Goal: Find specific page/section: Find specific page/section

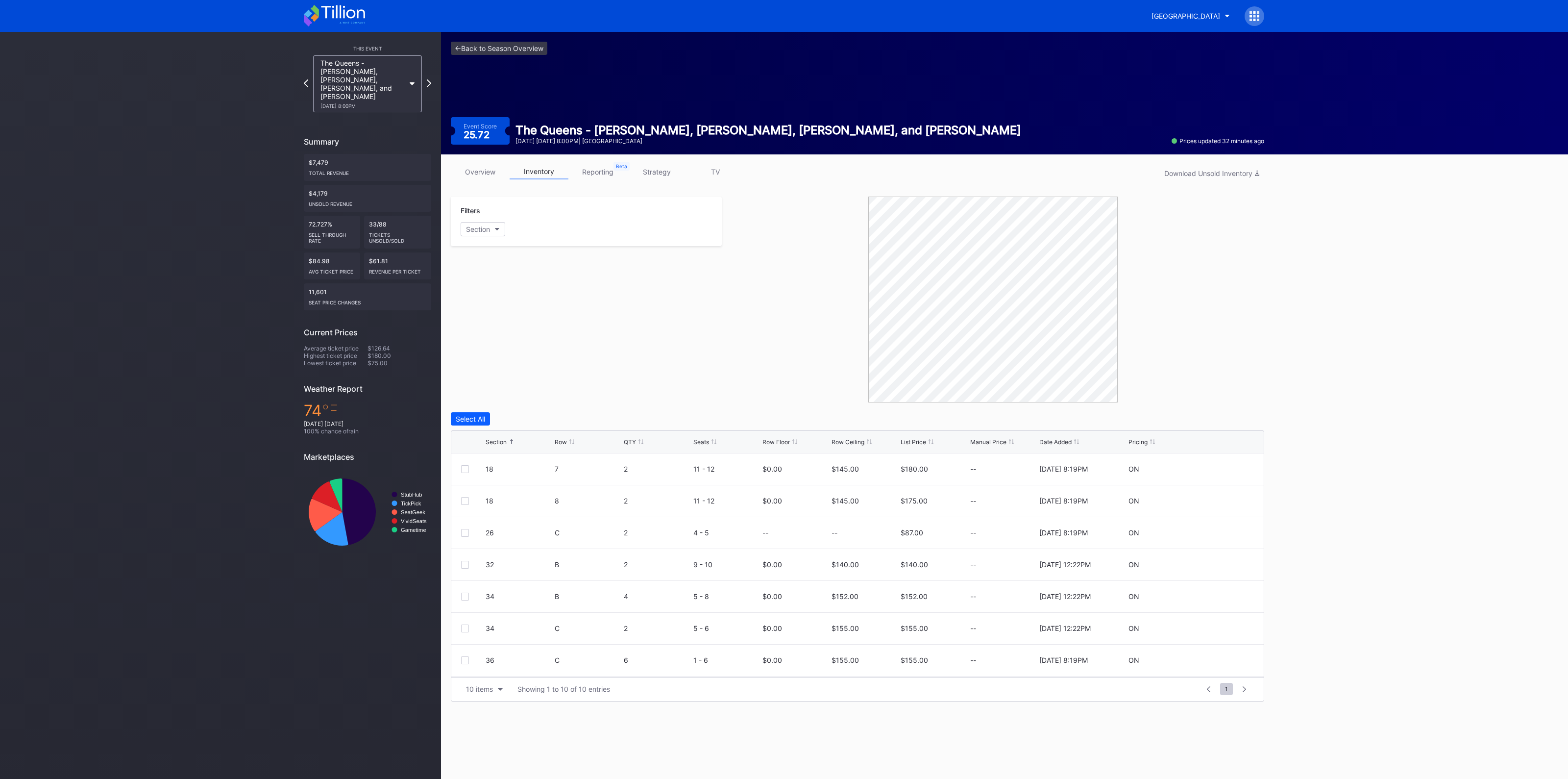
scroll to position [95, 0]
click at [488, 49] on link "<- Back to Season Overview" at bounding box center [499, 48] width 97 height 13
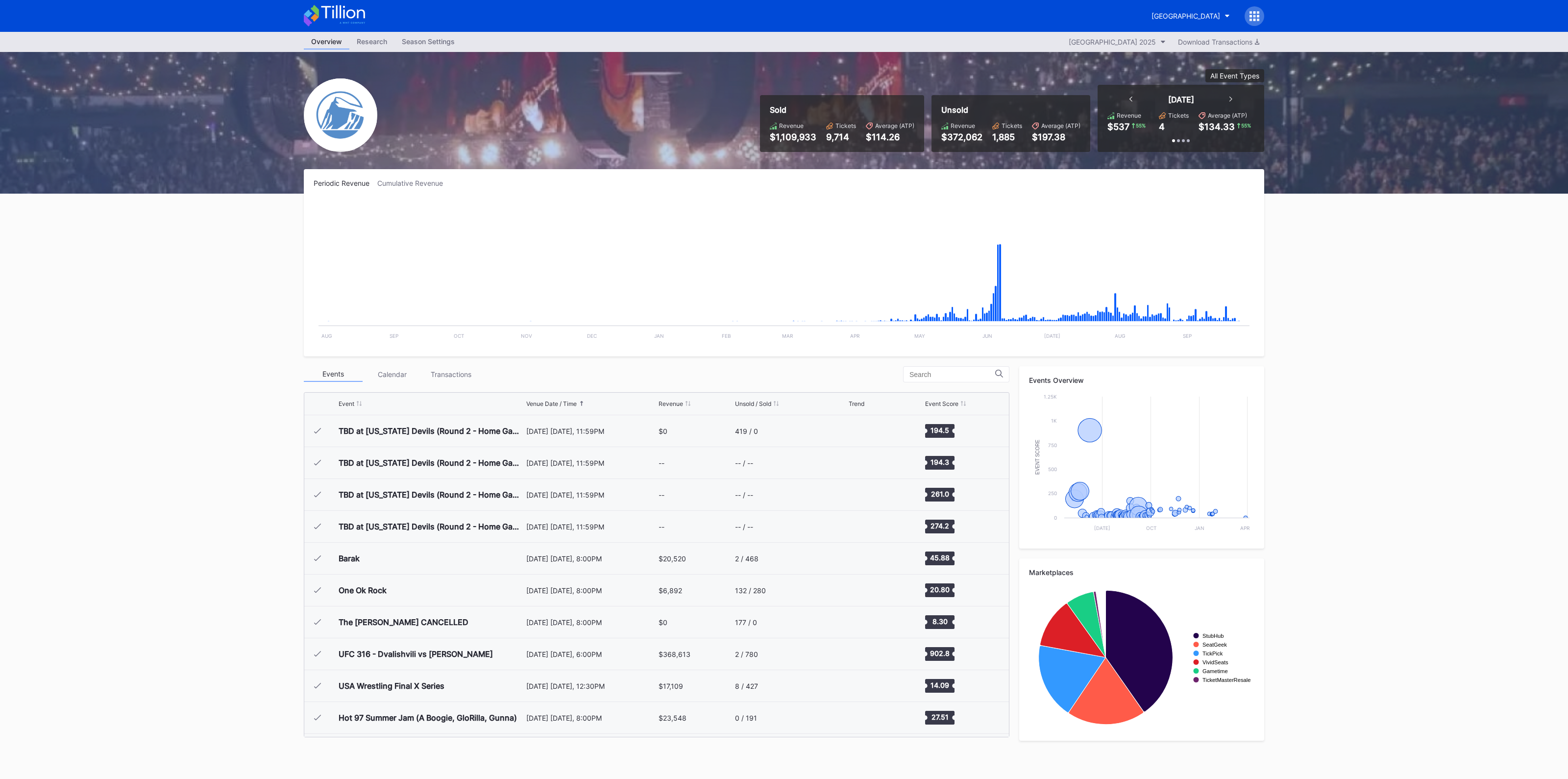
scroll to position [1498, 0]
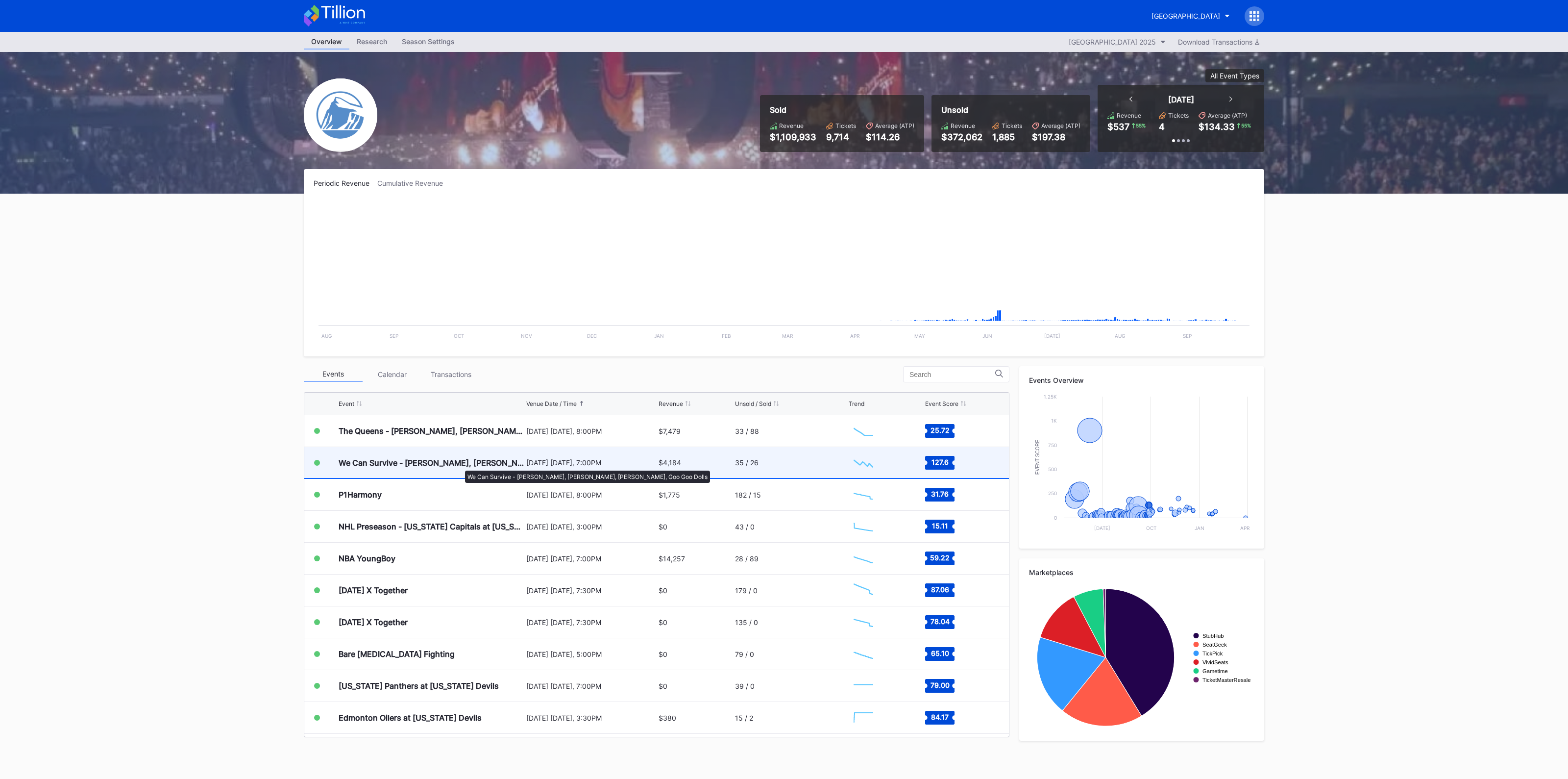
click at [460, 466] on div "We Can Survive - [PERSON_NAME], [PERSON_NAME], [PERSON_NAME], Goo Goo Dolls" at bounding box center [431, 463] width 185 height 10
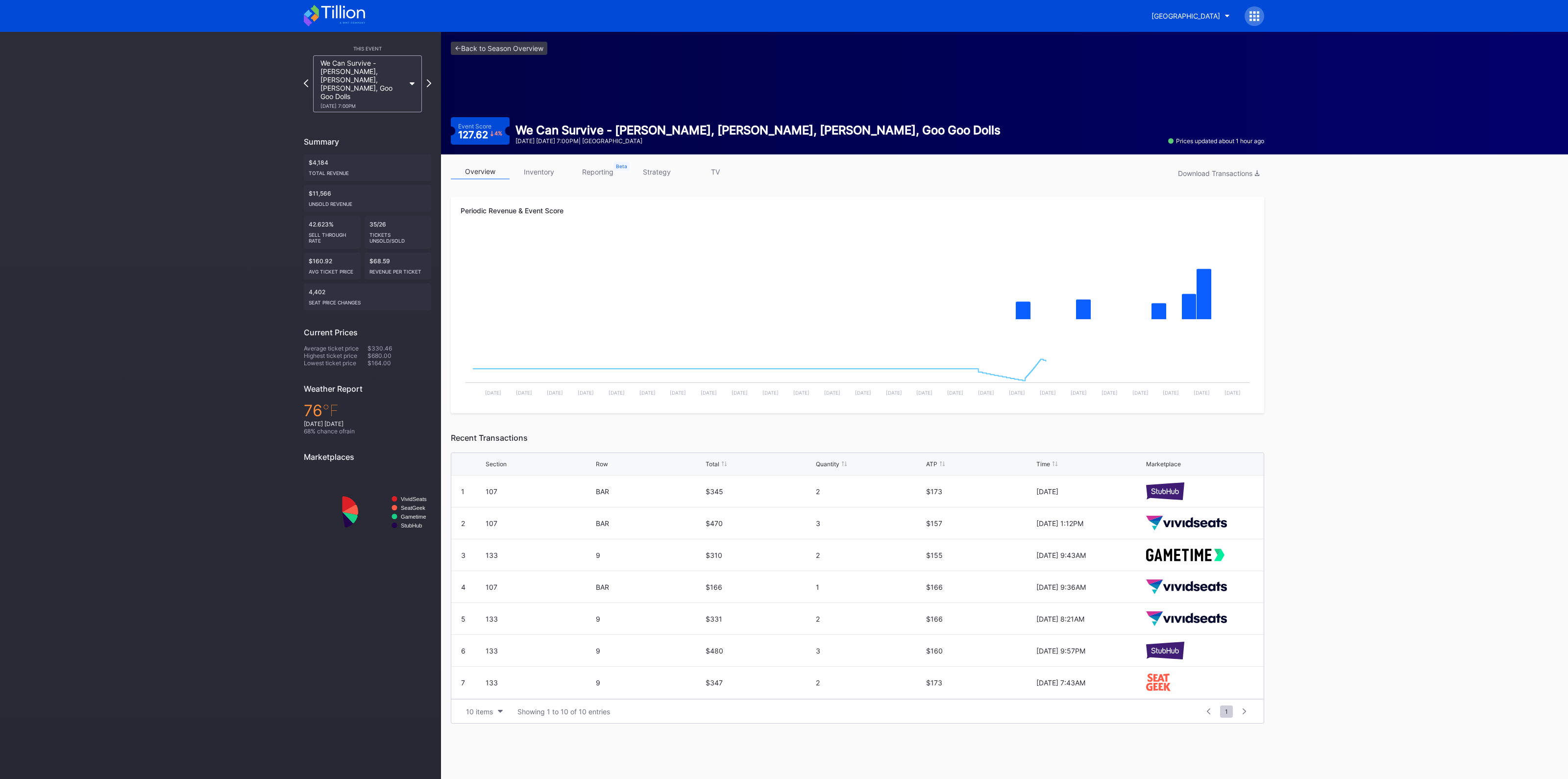
click at [536, 165] on link "inventory" at bounding box center [539, 172] width 59 height 15
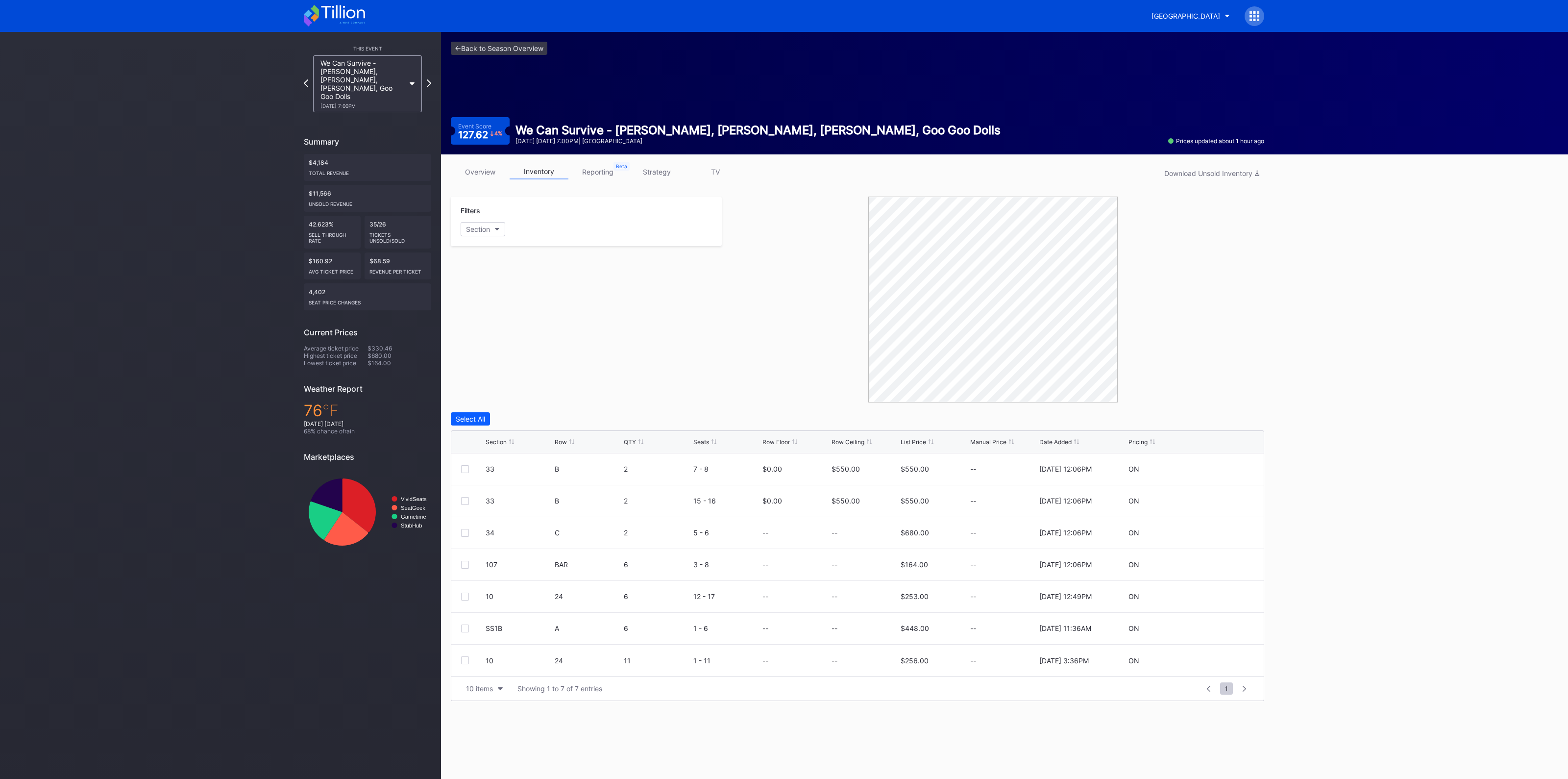
click at [497, 443] on div "Section" at bounding box center [496, 442] width 21 height 7
click at [481, 170] on link "overview" at bounding box center [480, 172] width 59 height 15
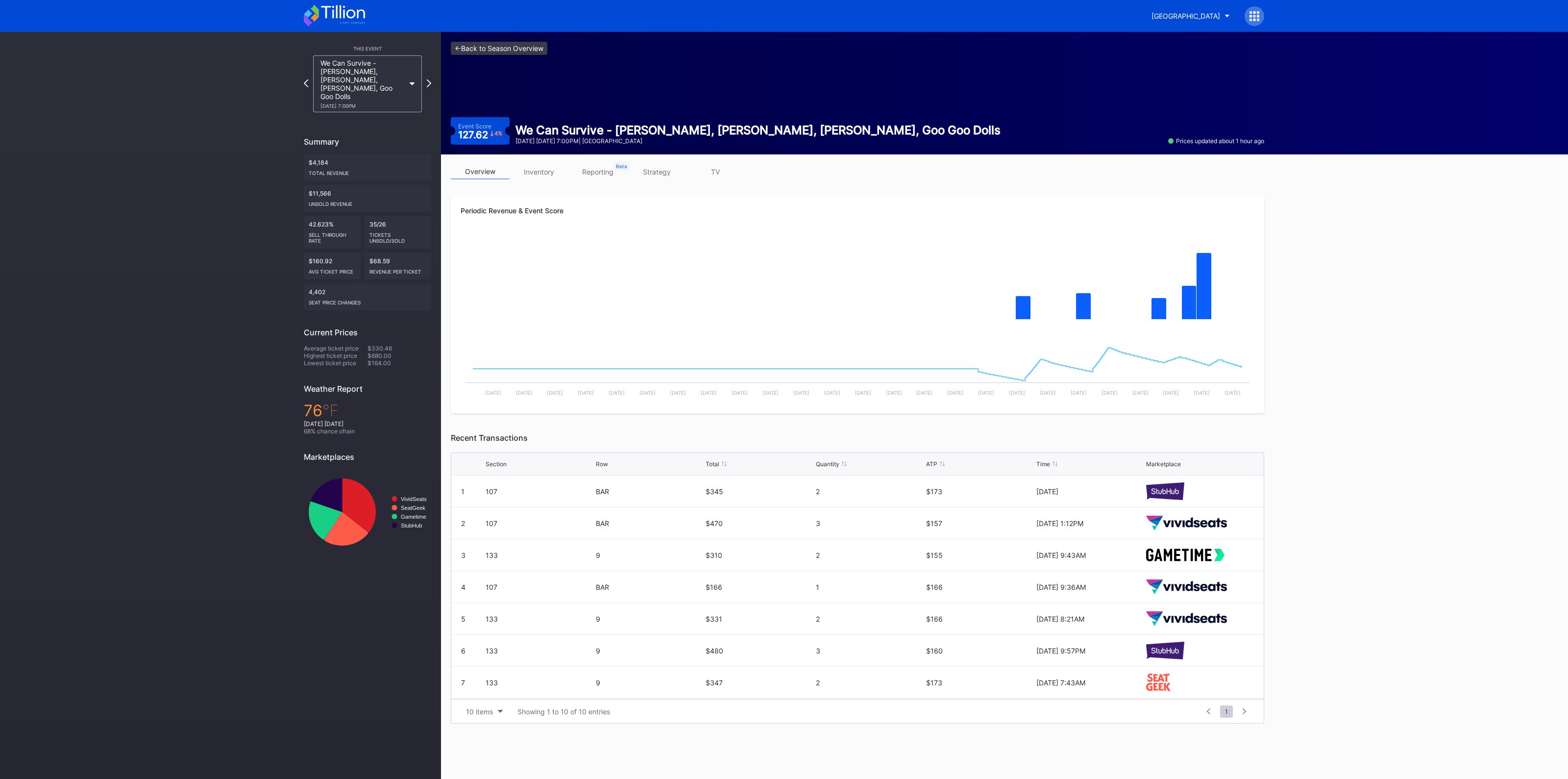
click at [537, 48] on link "<- Back to Season Overview" at bounding box center [499, 48] width 97 height 13
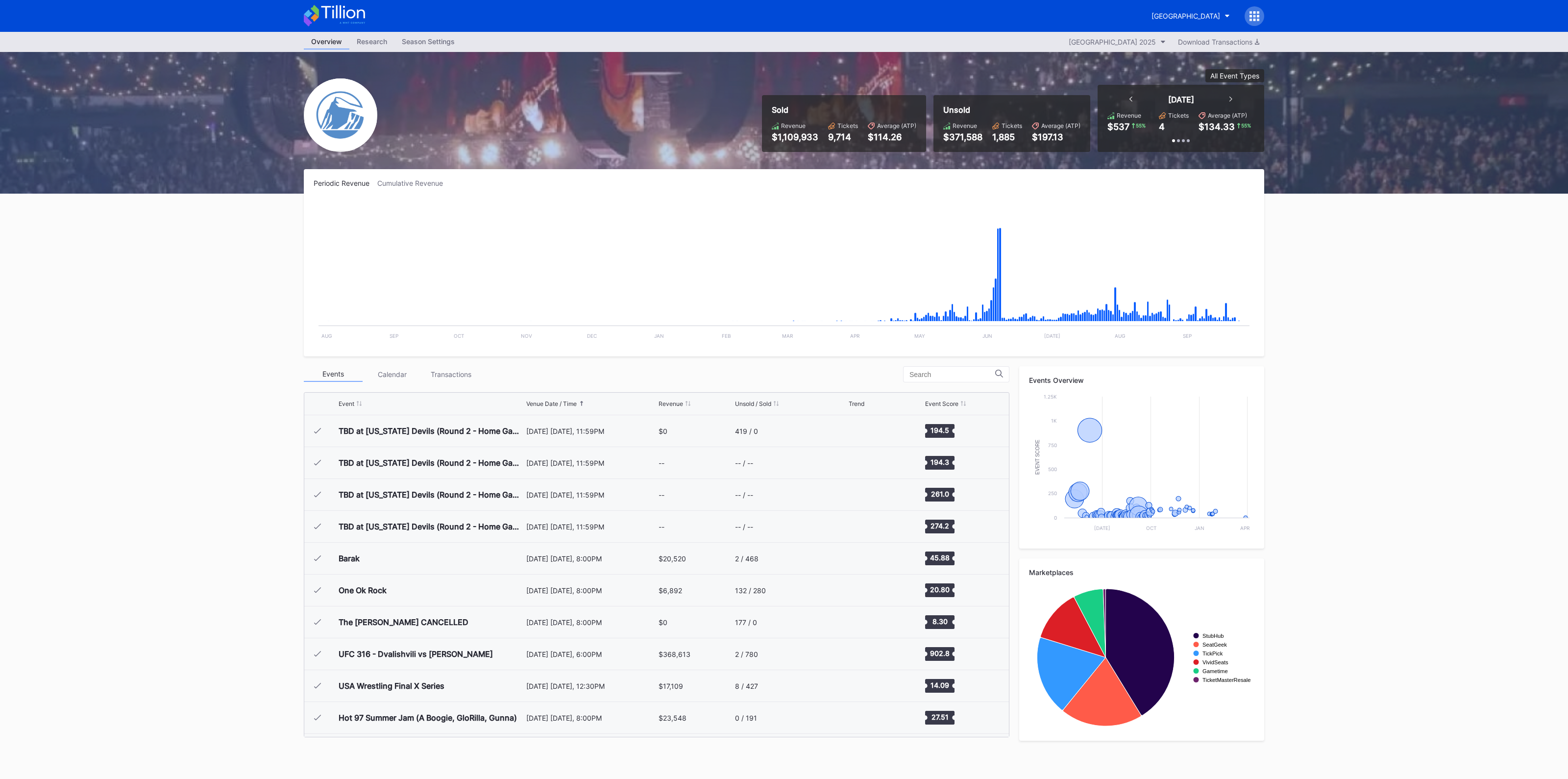
scroll to position [1498, 0]
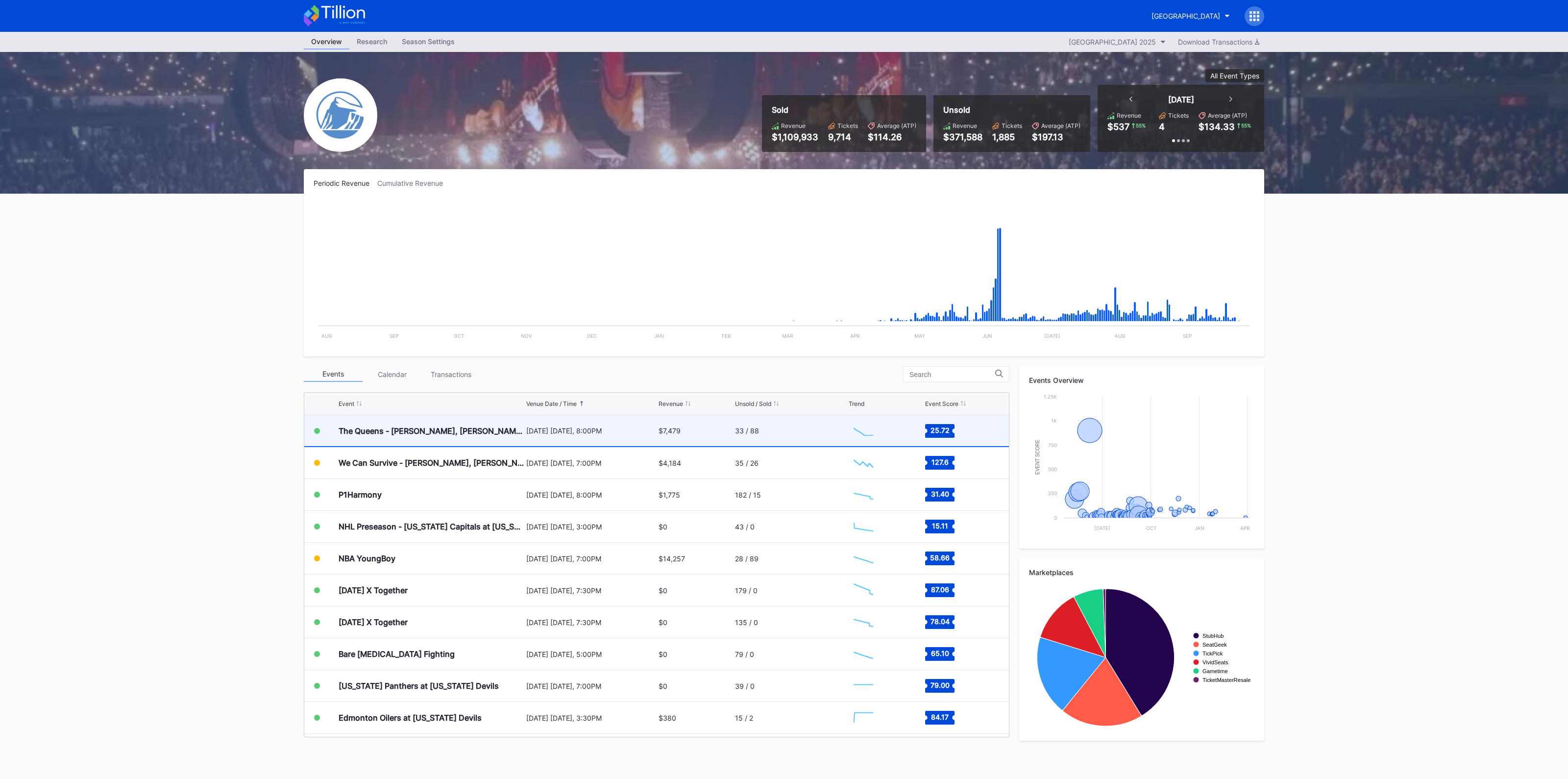
click at [623, 441] on div "[DATE] [DATE], 8:00PM" at bounding box center [591, 431] width 130 height 31
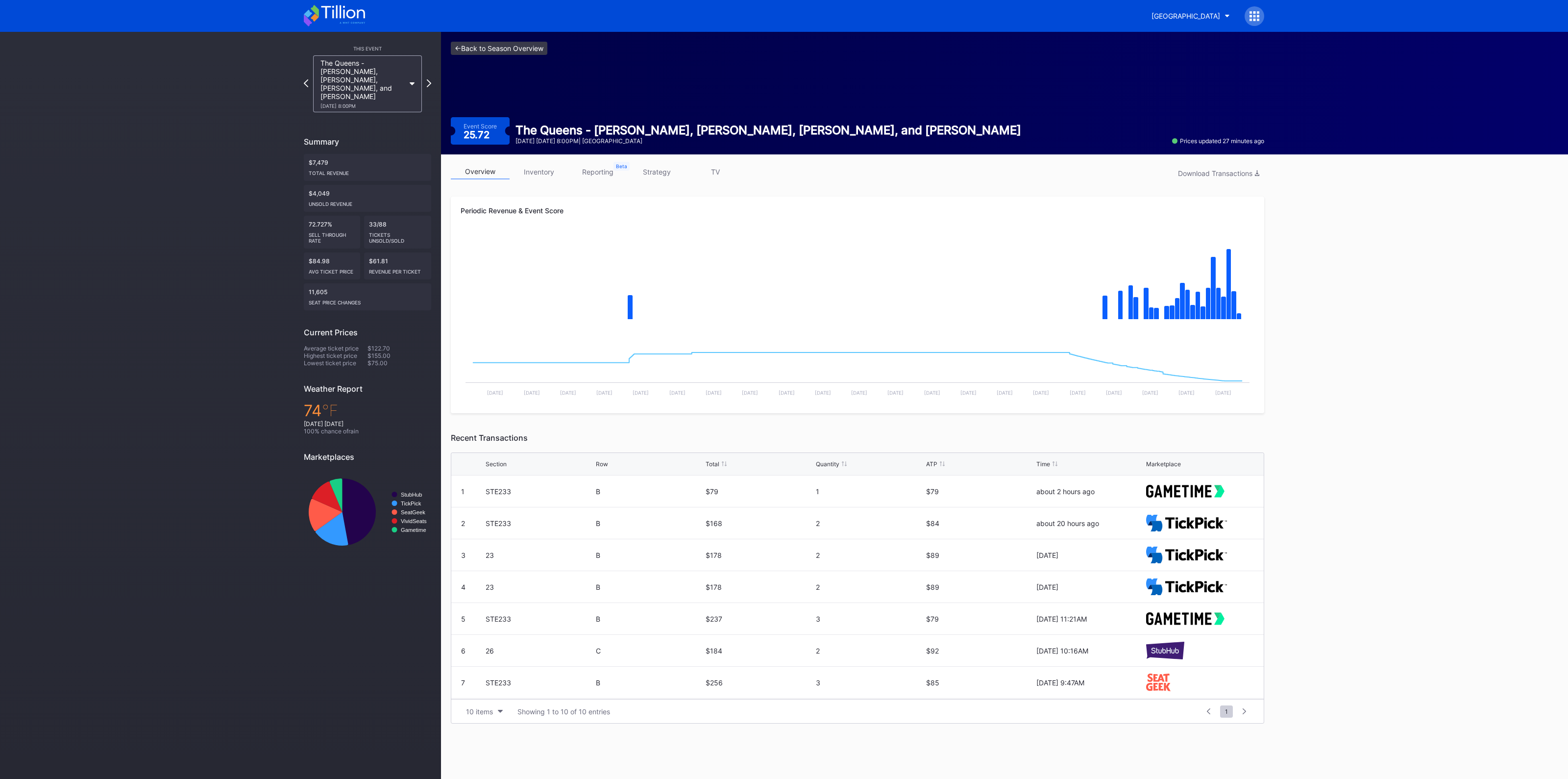
click at [503, 45] on link "<- Back to Season Overview" at bounding box center [499, 48] width 97 height 13
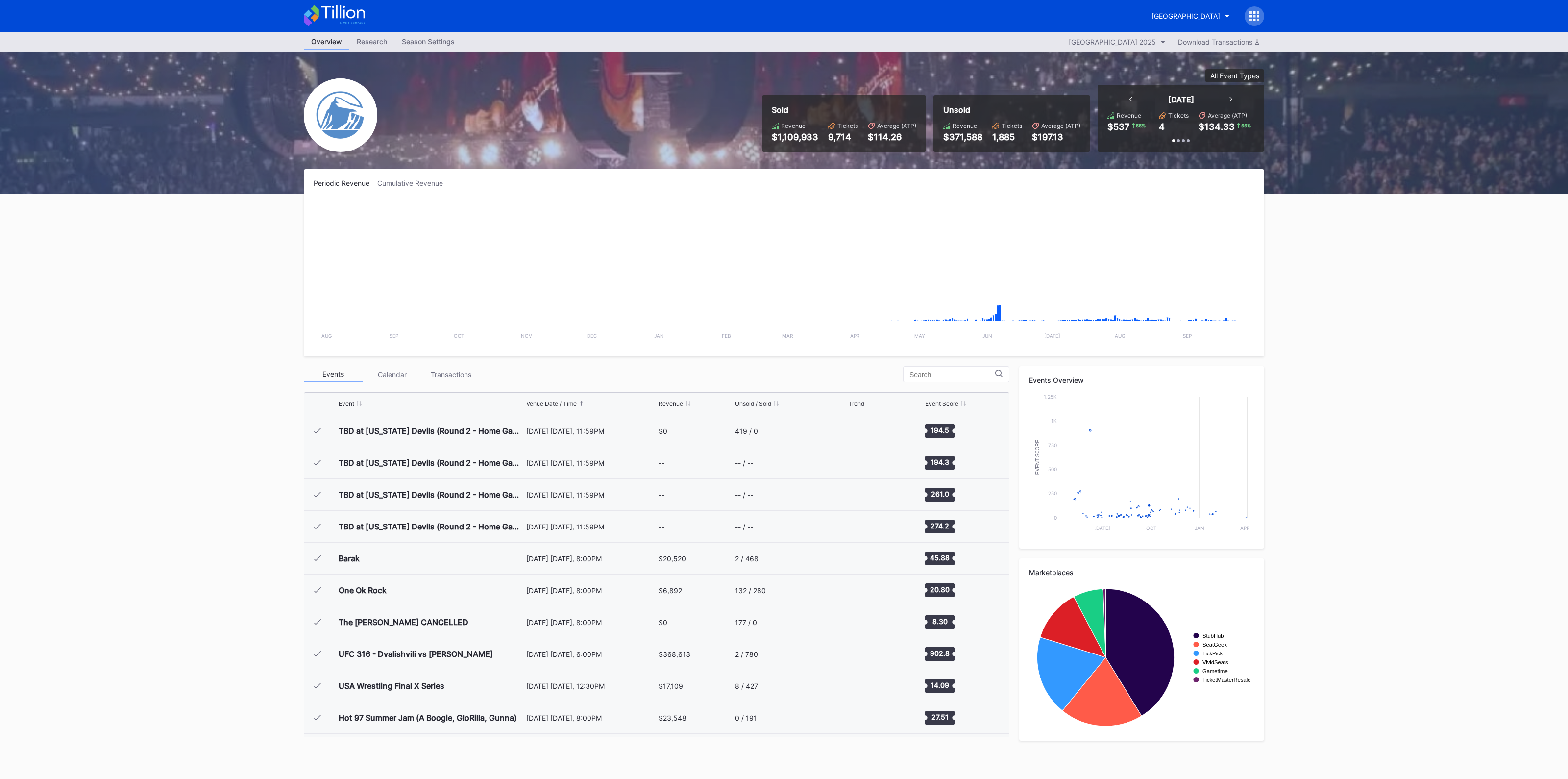
scroll to position [1498, 0]
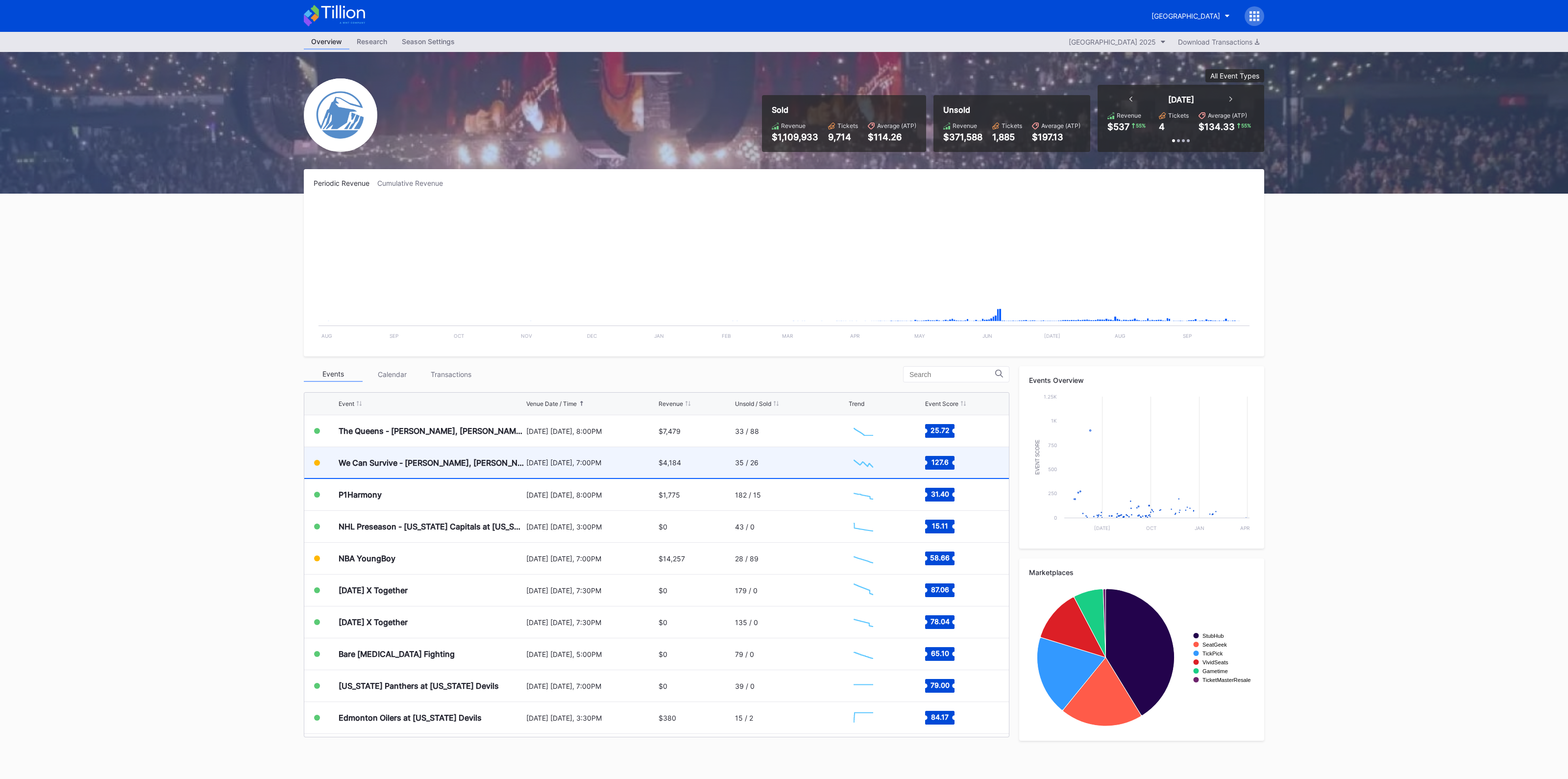
click at [570, 472] on div "[DATE] [DATE], 7:00PM" at bounding box center [591, 462] width 130 height 31
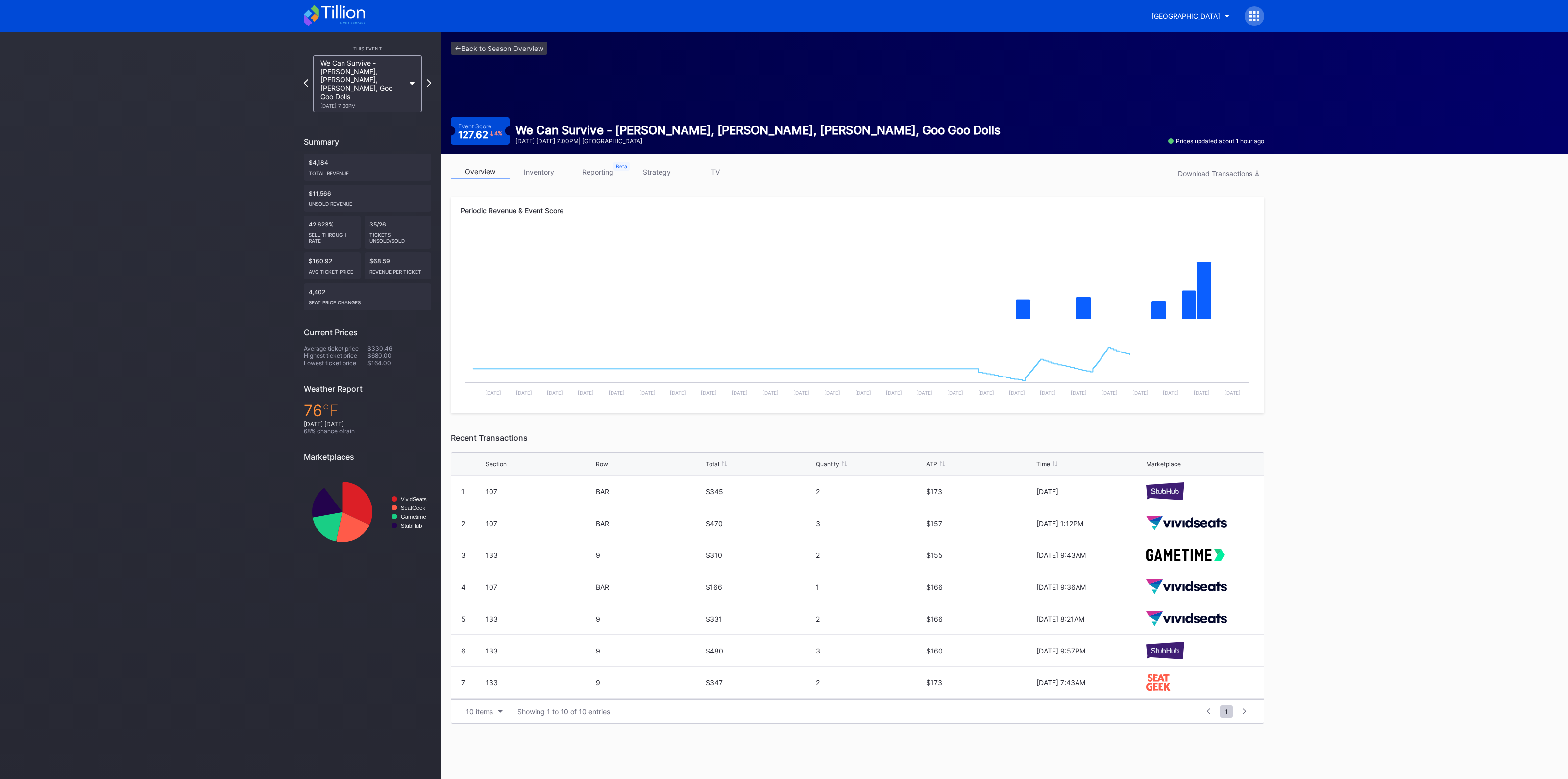
click at [531, 172] on link "inventory" at bounding box center [539, 172] width 59 height 15
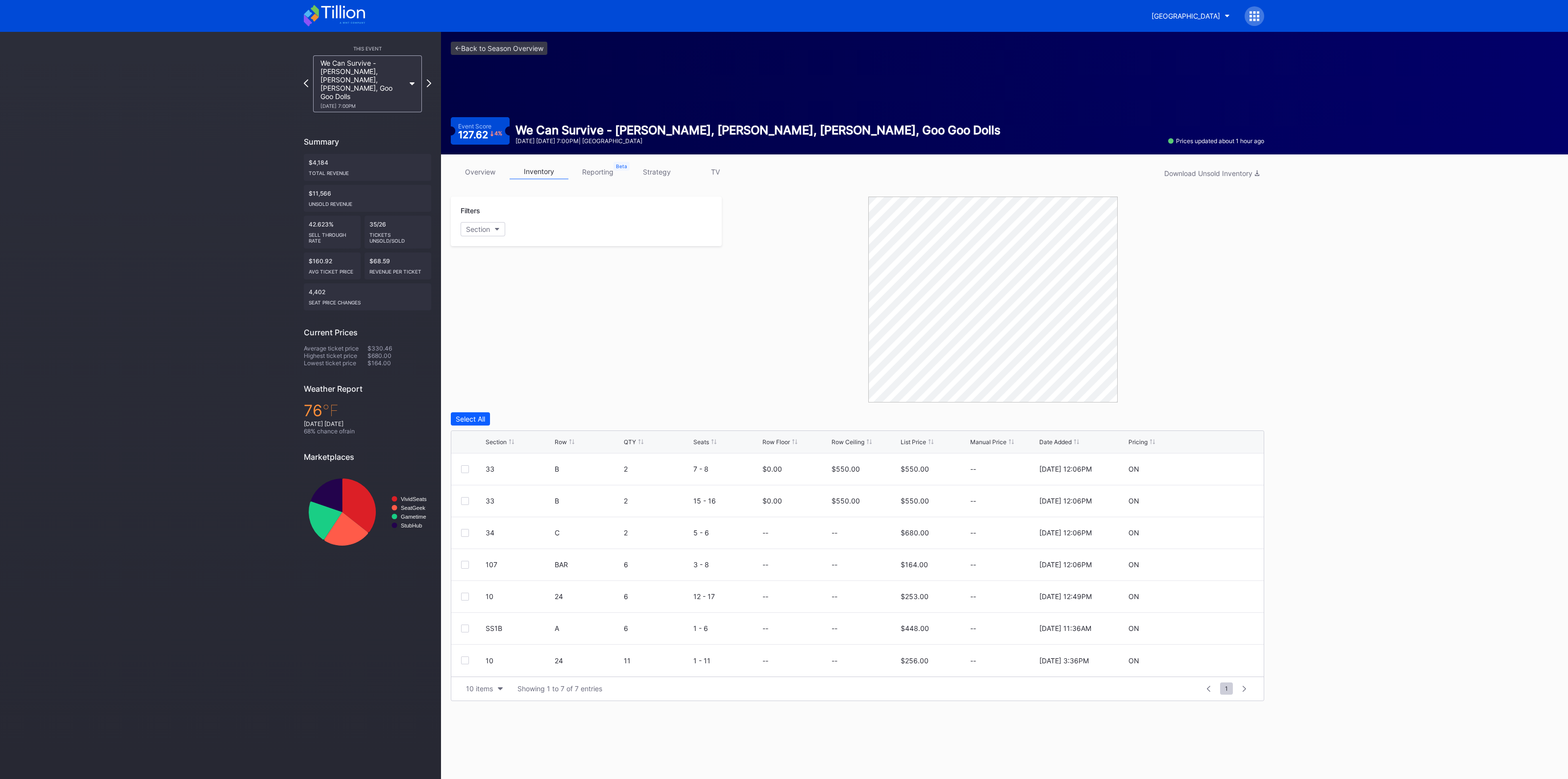
click at [506, 441] on div "Section" at bounding box center [496, 442] width 21 height 7
click at [485, 527] on div "33 B 2 7 - 8 $0.00 $550.00 $550.00 -- 8/21/2025 12:06PM ON" at bounding box center [857, 533] width 813 height 32
click at [489, 529] on div "33" at bounding box center [519, 533] width 66 height 9
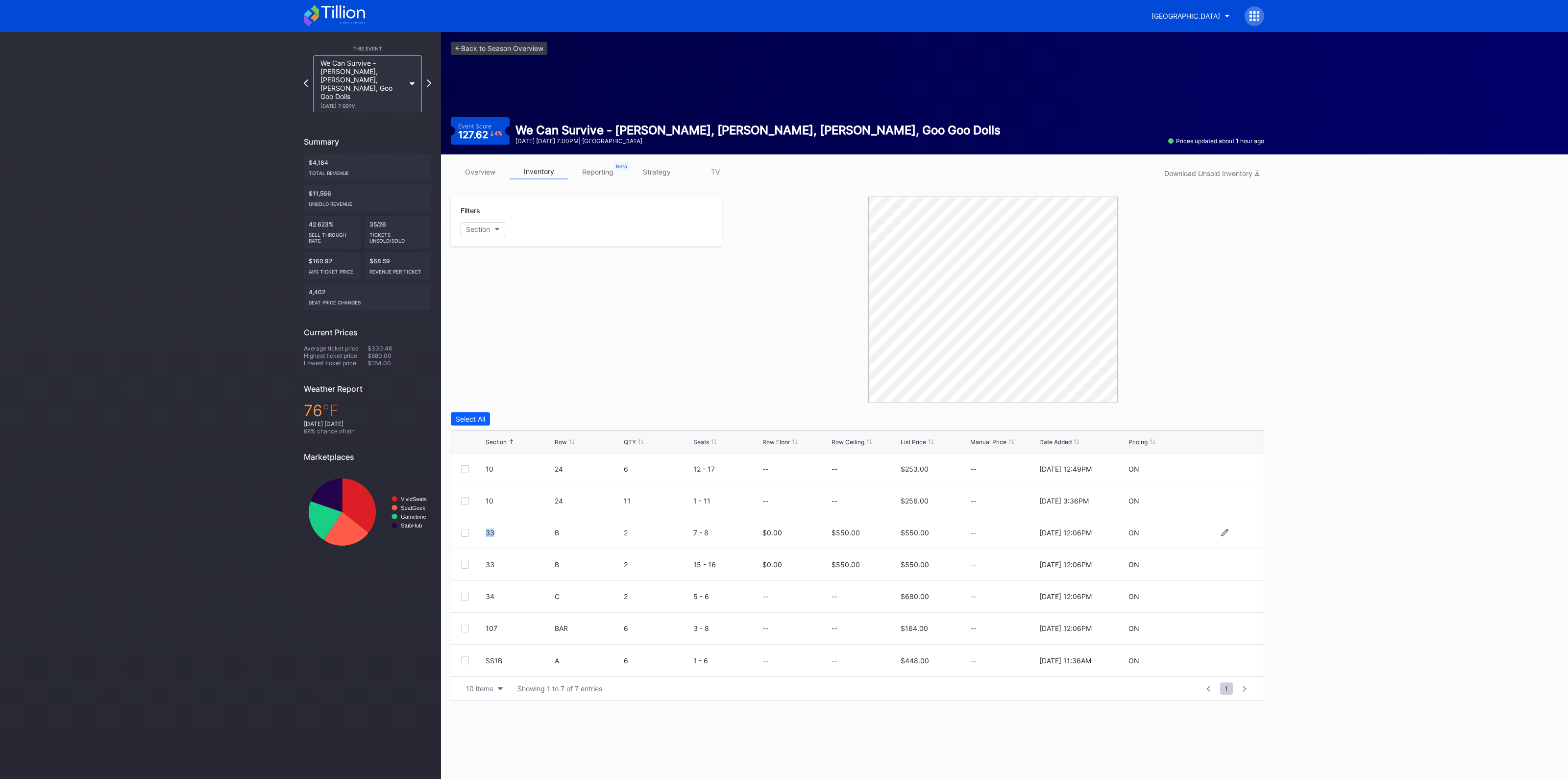
click at [489, 529] on div "33" at bounding box center [519, 533] width 66 height 9
click at [485, 541] on div "33 B 2 7 - 8 $0.00 $550.00 $550.00 -- 8/21/2025 12:06PM ON" at bounding box center [857, 533] width 813 height 32
click at [489, 532] on div "33" at bounding box center [519, 533] width 66 height 9
click at [483, 590] on div "34 C 2 5 - 6 -- -- $680.00 -- 8/21/2025 12:06PM ON" at bounding box center [857, 597] width 813 height 32
click at [484, 599] on div at bounding box center [474, 596] width 24 height 8
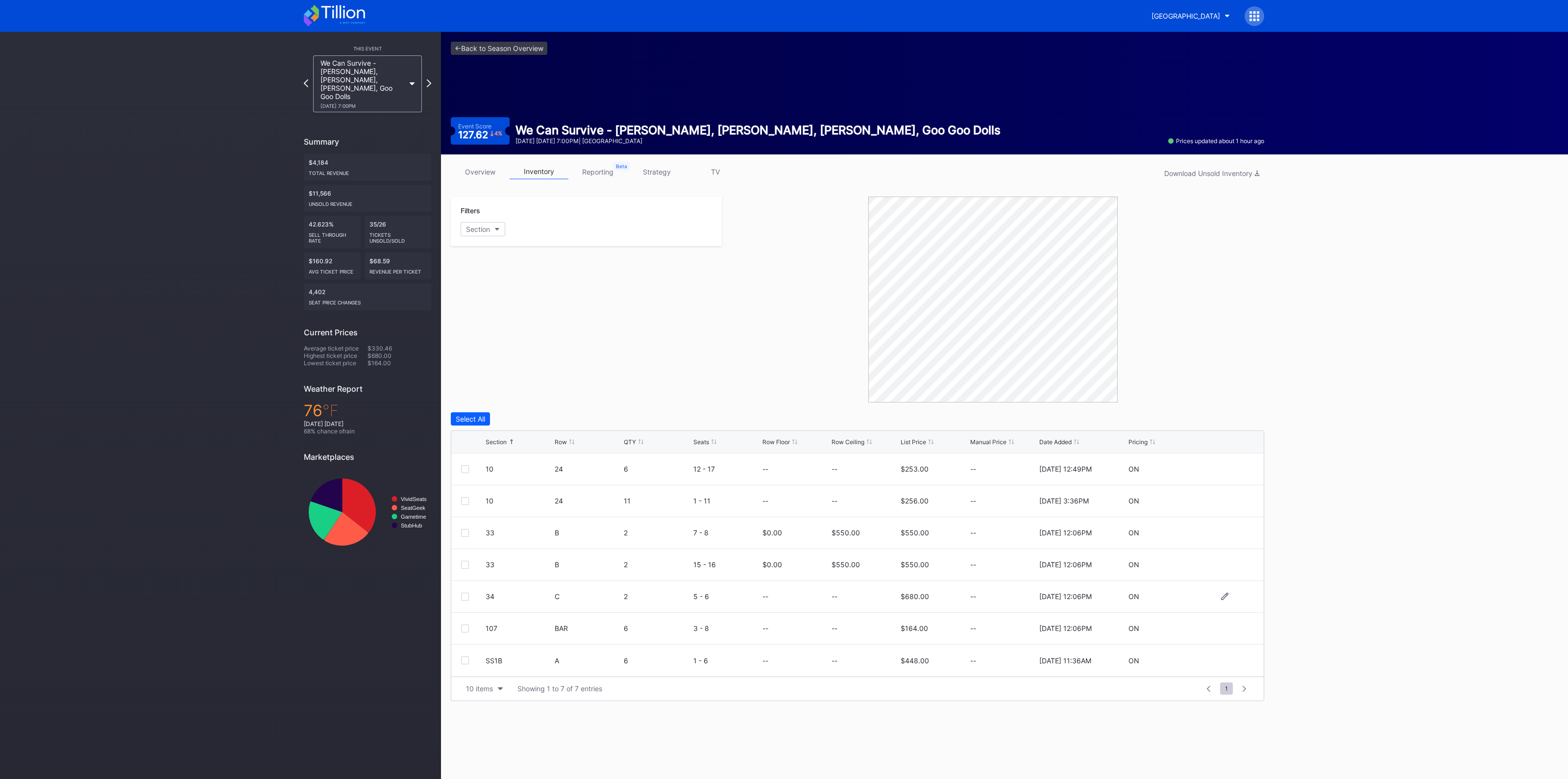
click at [485, 599] on div "34 C 2 5 - 6 -- -- $680.00 -- 8/21/2025 12:06PM ON" at bounding box center [857, 597] width 813 height 32
click at [485, 599] on div "34 C 2 5 - 6 -- -- $680.00 -- 8/21/2025 12:06PM ON" at bounding box center [857, 597] width 813 height 32
click at [487, 598] on div "34" at bounding box center [519, 596] width 66 height 9
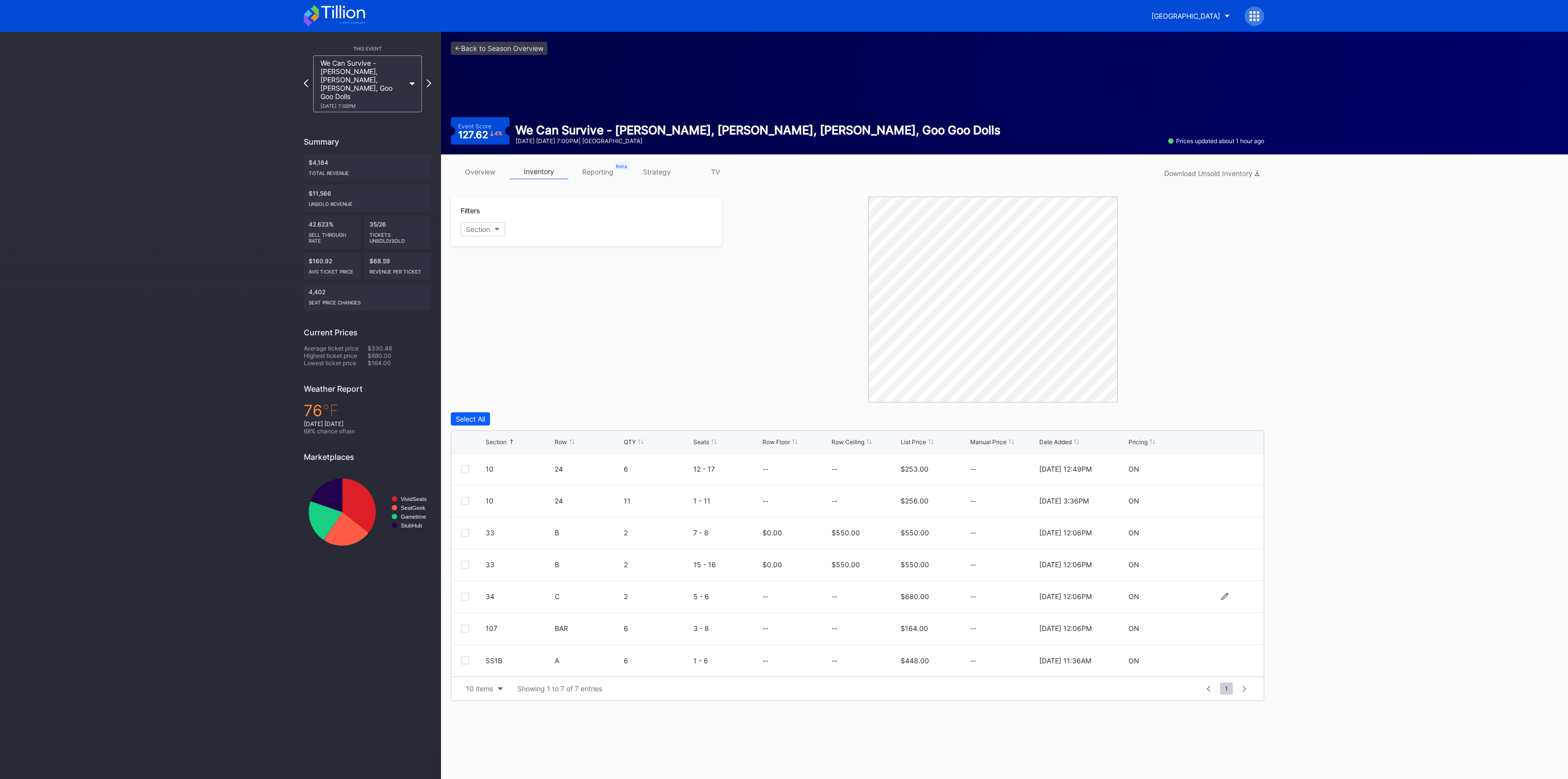
click at [489, 597] on div "34" at bounding box center [519, 596] width 66 height 9
click at [489, 597] on div "34" at bounding box center [519, 596] width 66 height 9
click at [491, 596] on div "34" at bounding box center [519, 596] width 66 height 9
click at [483, 595] on div at bounding box center [474, 596] width 24 height 8
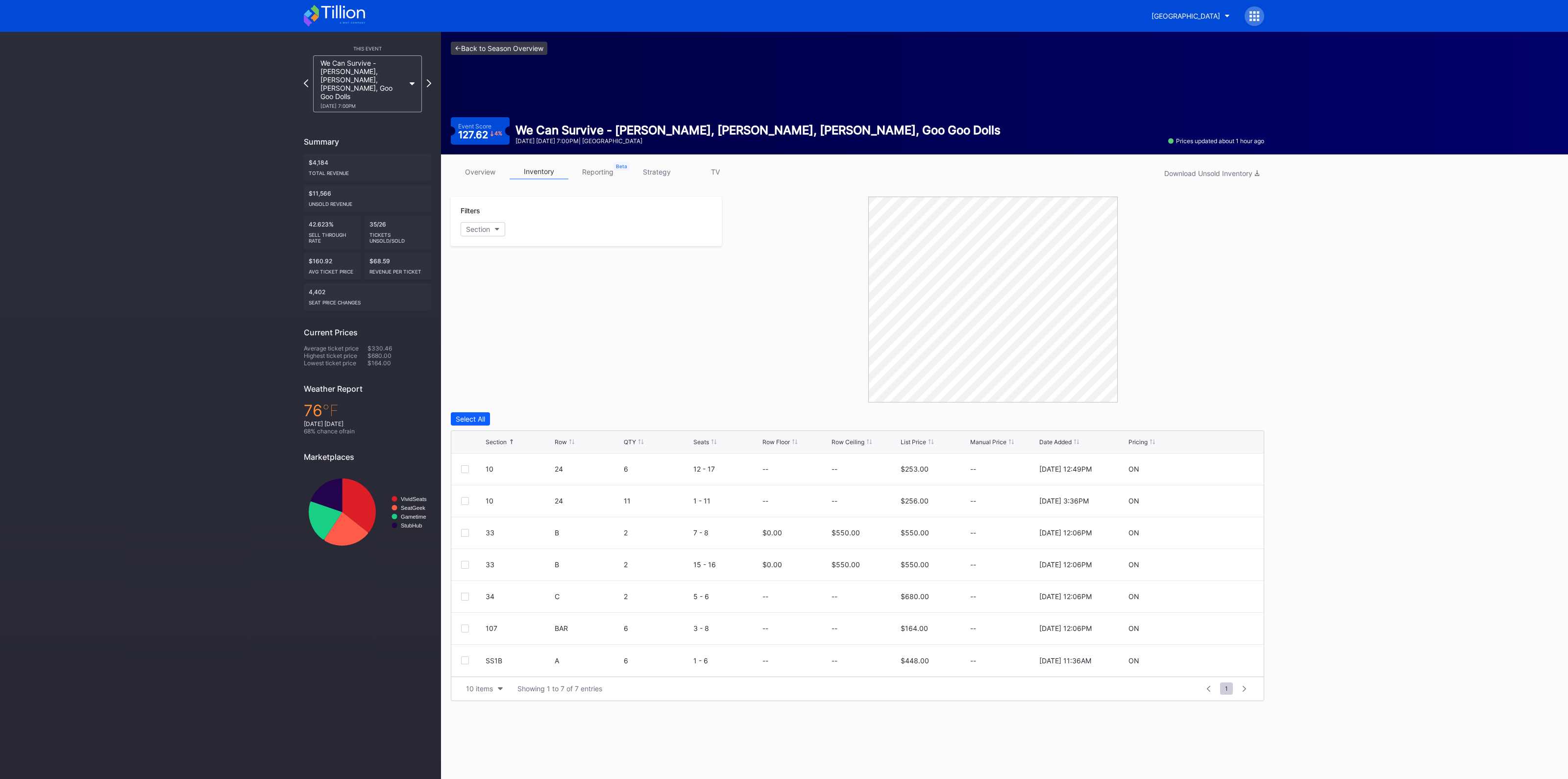
click at [509, 51] on link "<- Back to Season Overview" at bounding box center [499, 48] width 97 height 13
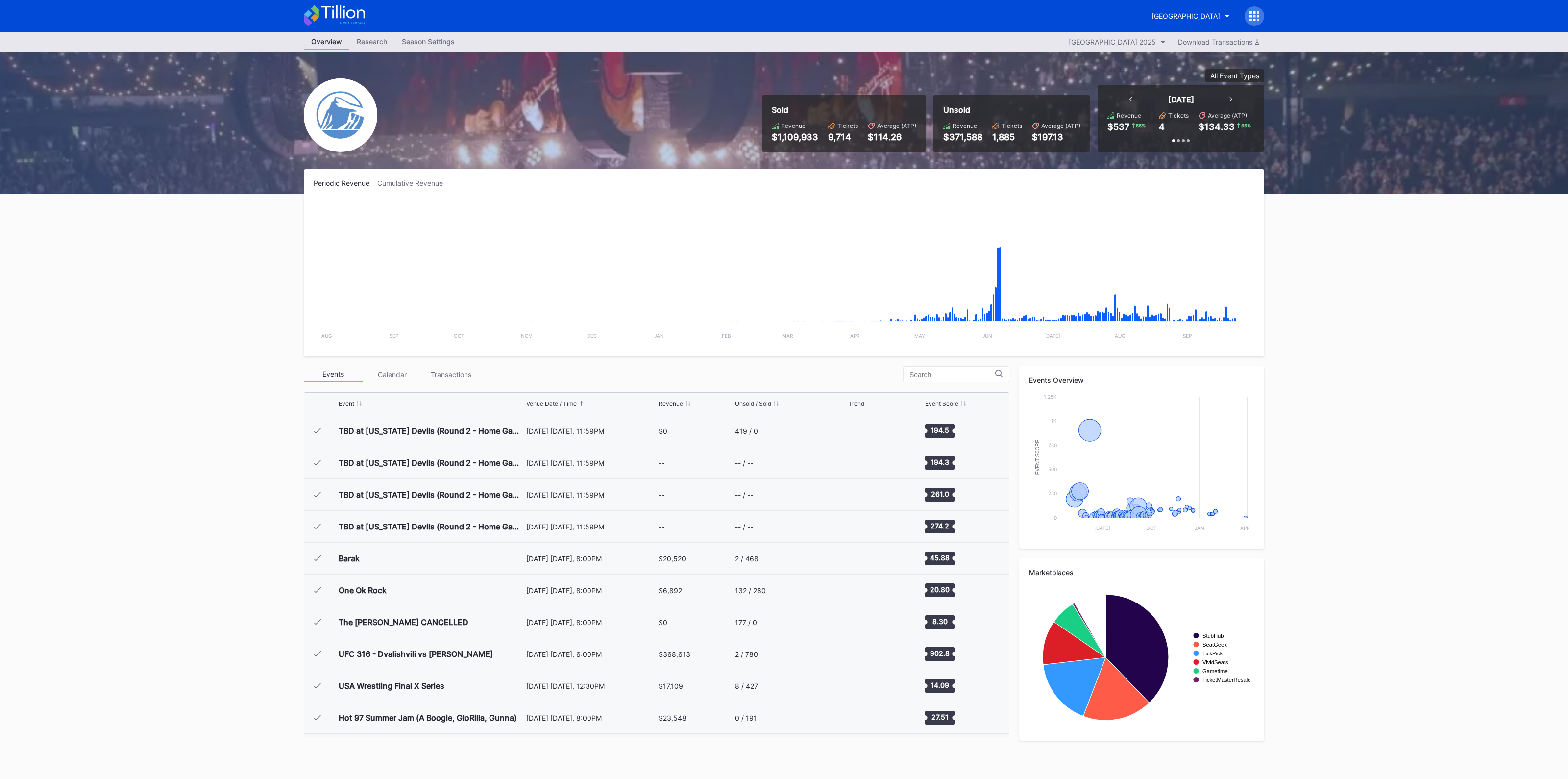
scroll to position [1498, 0]
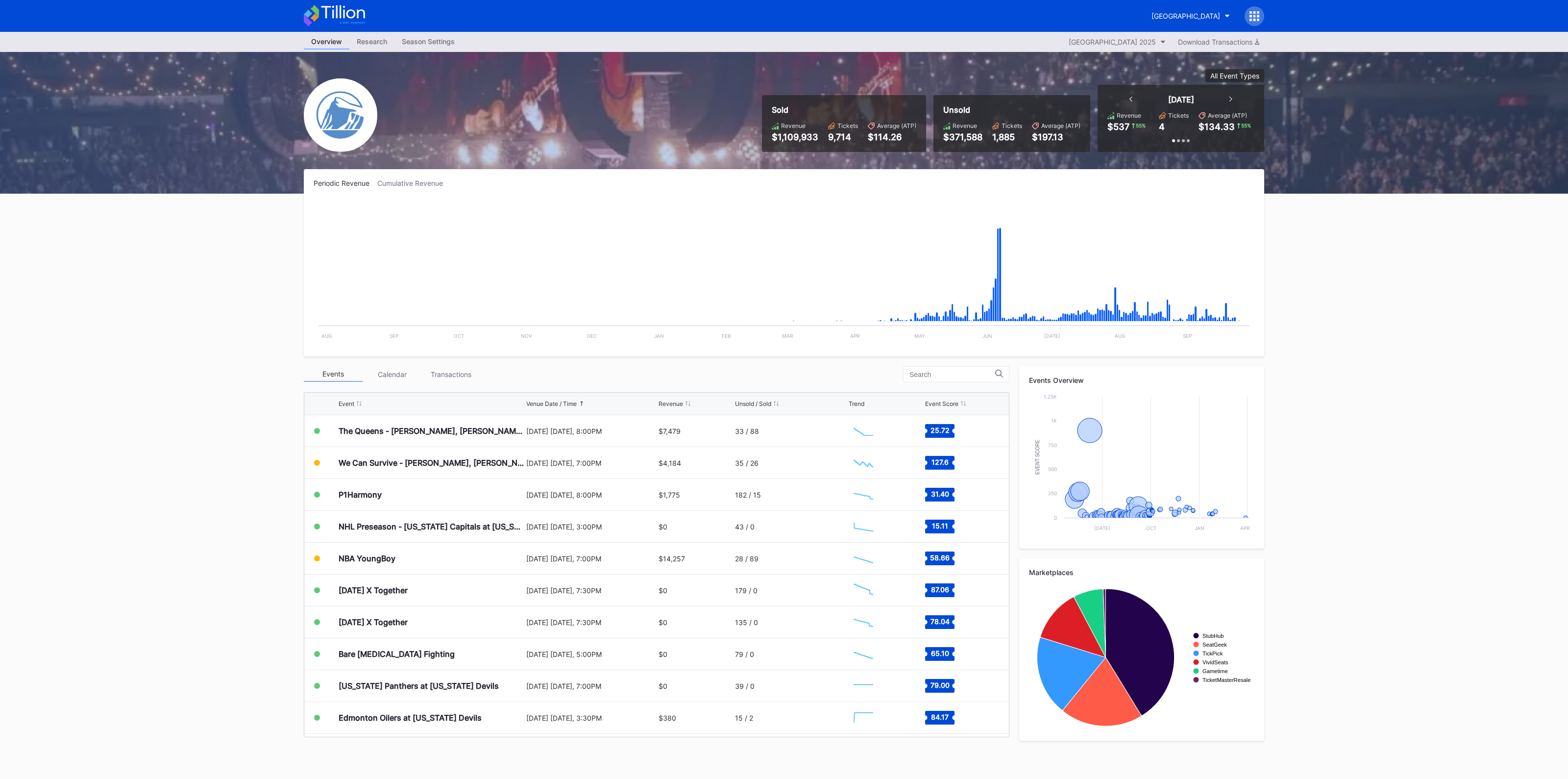
click at [190, 532] on div "Overview Research Season Settings Prudential Center Secondary 2025 Download Tra…" at bounding box center [784, 405] width 1568 height 747
